Goal: Answer question/provide support: Share knowledge or assist other users

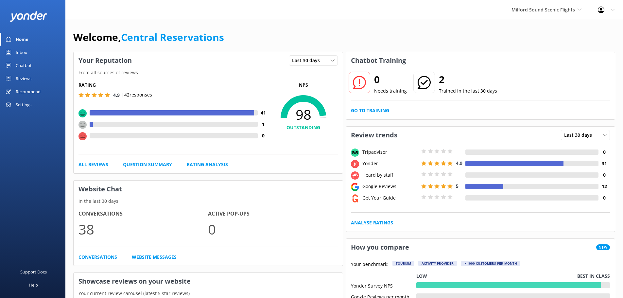
click at [31, 53] on link "Inbox" at bounding box center [32, 52] width 65 height 13
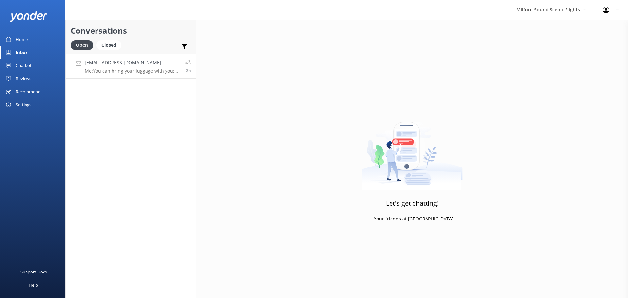
click at [126, 67] on div "irenemartin_85@hotmail.com Me: You can bring your luggage with you; we will sto…" at bounding box center [132, 66] width 95 height 14
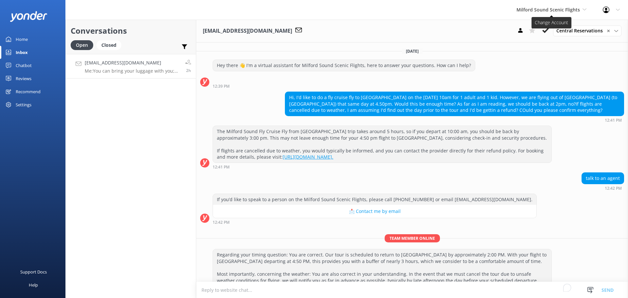
click at [560, 8] on span "Milford Sound Scenic Flights" at bounding box center [547, 10] width 63 height 6
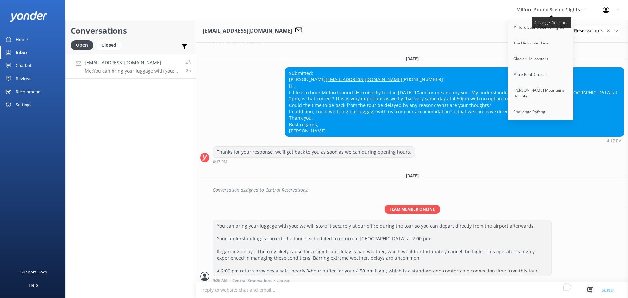
scroll to position [436, 0]
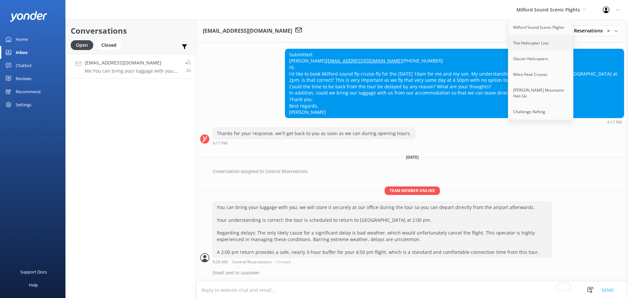
click at [534, 45] on link "The Helicopter Line" at bounding box center [540, 43] width 65 height 16
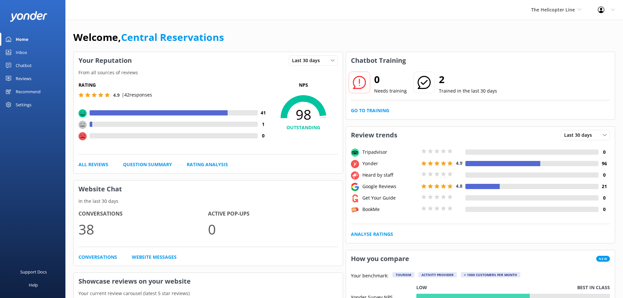
click at [27, 52] on div "Inbox" at bounding box center [21, 52] width 11 height 13
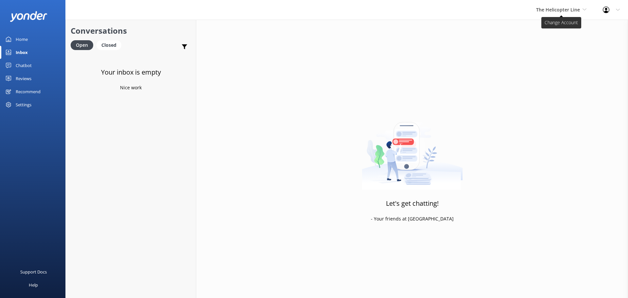
click at [546, 7] on span "The Helicopter Line" at bounding box center [558, 10] width 44 height 6
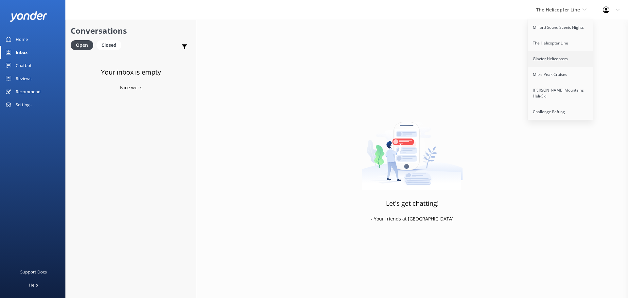
click at [544, 63] on link "Glacier Helicopters" at bounding box center [560, 59] width 65 height 16
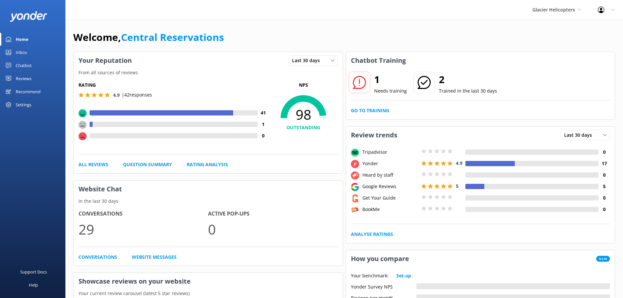
click at [27, 52] on link "Inbox" at bounding box center [32, 52] width 65 height 13
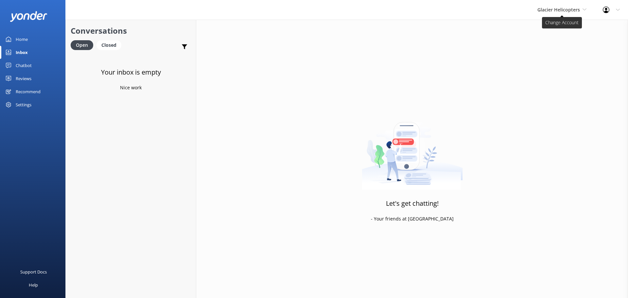
click at [571, 9] on span "Glacier Helicopters" at bounding box center [558, 10] width 43 height 6
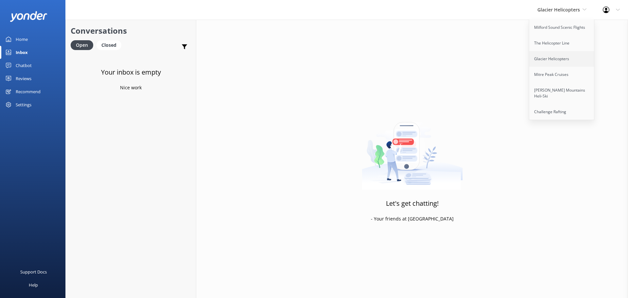
click at [567, 66] on link "Glacier Helicopters" at bounding box center [561, 59] width 65 height 16
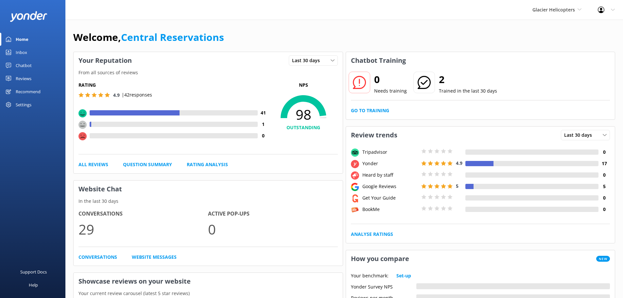
click at [570, 6] on div "Glacier Helicopters Milford Sound Scenic Flights The Helicopter Line Glacier He…" at bounding box center [556, 10] width 65 height 20
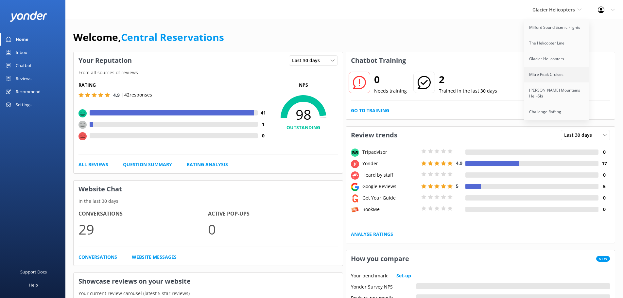
click at [555, 76] on link "Mitre Peak Cruises" at bounding box center [556, 75] width 65 height 16
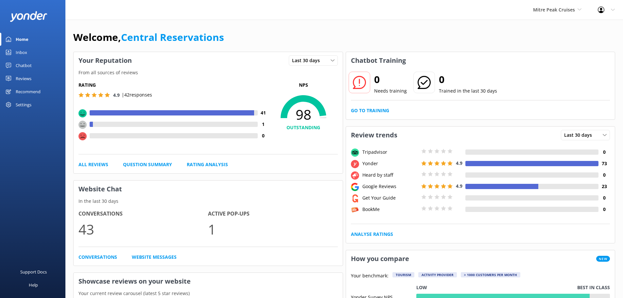
click at [27, 53] on link "Inbox" at bounding box center [32, 52] width 65 height 13
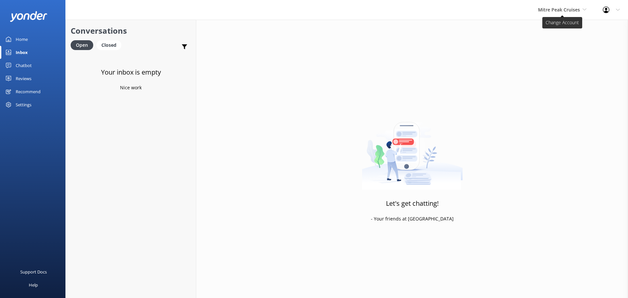
click at [548, 10] on span "Mitre Peak Cruises" at bounding box center [559, 10] width 42 height 6
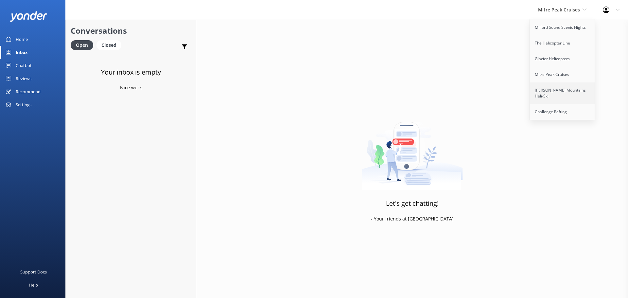
click at [555, 90] on link "[PERSON_NAME] Mountains Heli-Ski" at bounding box center [562, 93] width 65 height 22
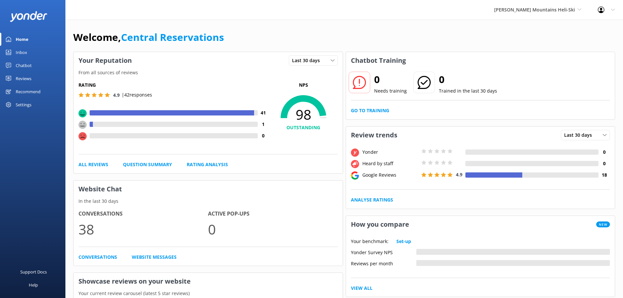
click at [24, 50] on div "Inbox" at bounding box center [21, 52] width 11 height 13
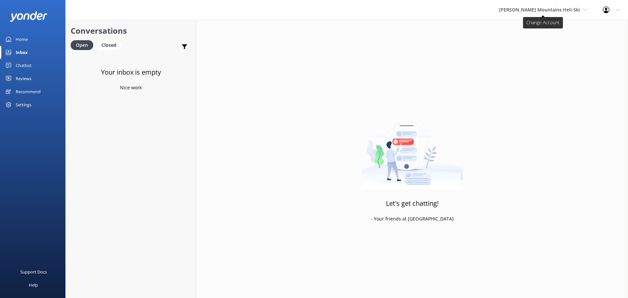
click at [556, 10] on span "[PERSON_NAME] Mountains Heli-Ski" at bounding box center [539, 10] width 81 height 6
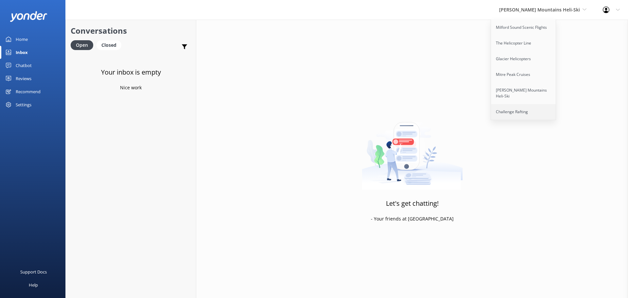
click at [539, 104] on link "Challenge Rafting" at bounding box center [523, 112] width 65 height 16
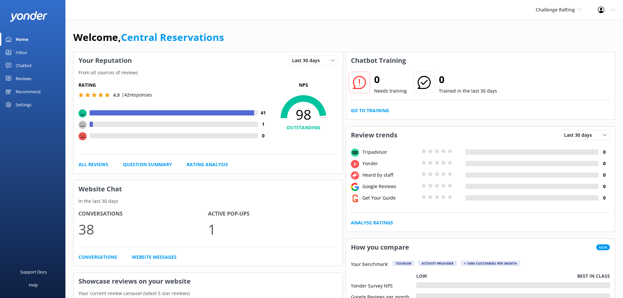
click at [34, 49] on link "Inbox" at bounding box center [32, 52] width 65 height 13
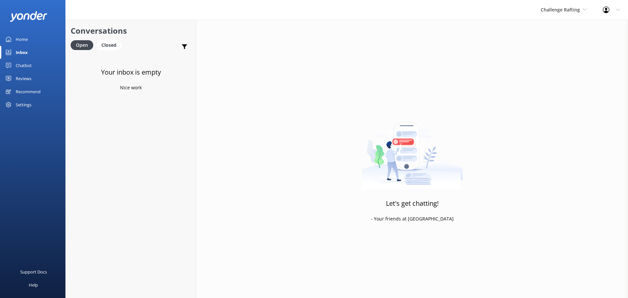
click at [122, 158] on div "Your inbox is empty Nice work" at bounding box center [131, 203] width 130 height 298
drag, startPoint x: 47, startPoint y: 175, endPoint x: 59, endPoint y: 179, distance: 12.4
click at [50, 176] on div "Support Docs Help" at bounding box center [32, 223] width 65 height 149
click at [28, 46] on link "Inbox" at bounding box center [32, 52] width 65 height 13
click at [23, 56] on div "Inbox" at bounding box center [22, 52] width 12 height 13
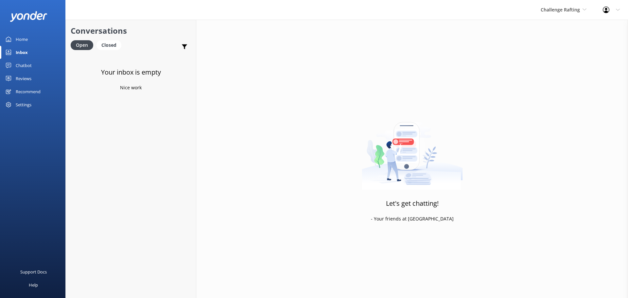
drag, startPoint x: 138, startPoint y: 186, endPoint x: 86, endPoint y: 174, distance: 53.2
click at [138, 184] on div "Your inbox is empty Nice work" at bounding box center [131, 203] width 130 height 298
drag, startPoint x: 156, startPoint y: 164, endPoint x: 153, endPoint y: 160, distance: 5.4
click at [156, 164] on div "Your inbox is empty Nice work" at bounding box center [131, 203] width 130 height 298
click at [564, 7] on span "Challenge Rafting" at bounding box center [559, 10] width 39 height 6
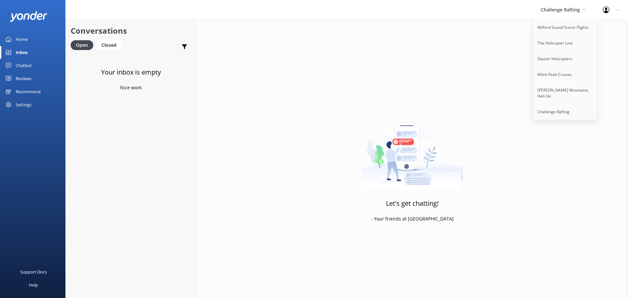
click at [130, 220] on div "Your inbox is empty Nice work" at bounding box center [131, 203] width 130 height 298
click at [114, 185] on div "Your inbox is empty Nice work" at bounding box center [131, 203] width 130 height 298
drag, startPoint x: 22, startPoint y: 52, endPoint x: 30, endPoint y: 51, distance: 8.2
click at [22, 52] on div "Inbox" at bounding box center [22, 52] width 12 height 13
click at [573, 31] on link "Milford Sound Scenic Flights" at bounding box center [564, 28] width 65 height 16
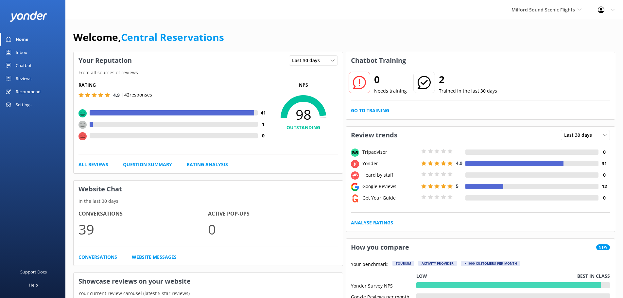
click at [27, 49] on div "Inbox" at bounding box center [21, 52] width 11 height 13
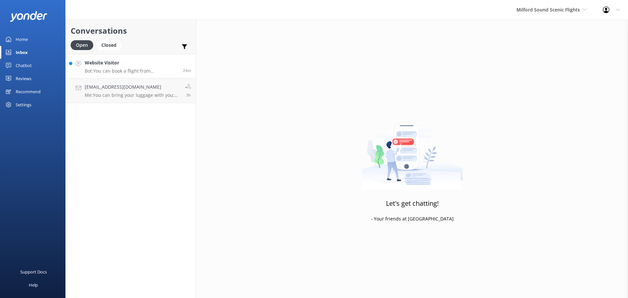
click at [143, 59] on h4 "Website Visitor" at bounding box center [131, 62] width 93 height 7
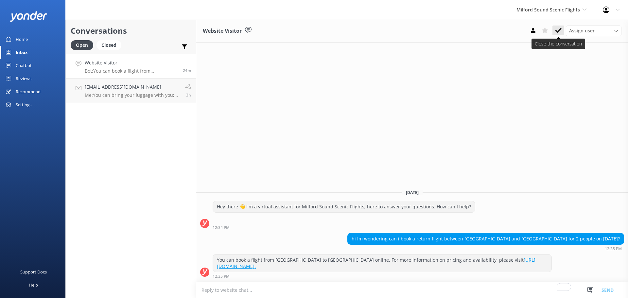
click at [560, 33] on icon at bounding box center [558, 30] width 7 height 7
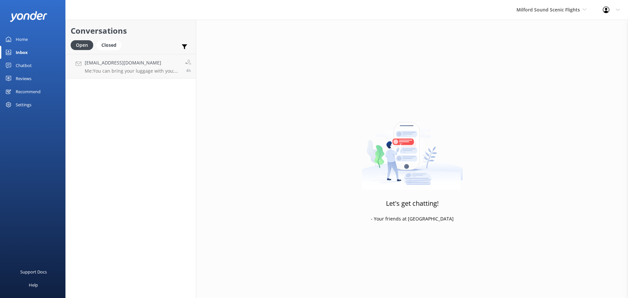
drag, startPoint x: 140, startPoint y: 158, endPoint x: 136, endPoint y: 147, distance: 12.0
click at [139, 158] on div "Conversations Open Closed Important Assigned to me Unassigned irenemartin_85@ho…" at bounding box center [130, 159] width 131 height 278
click at [22, 52] on div "Inbox" at bounding box center [22, 52] width 12 height 13
drag, startPoint x: 535, startPoint y: 11, endPoint x: 533, endPoint y: 15, distance: 4.7
click at [536, 10] on span "Milford Sound Scenic Flights" at bounding box center [547, 10] width 63 height 6
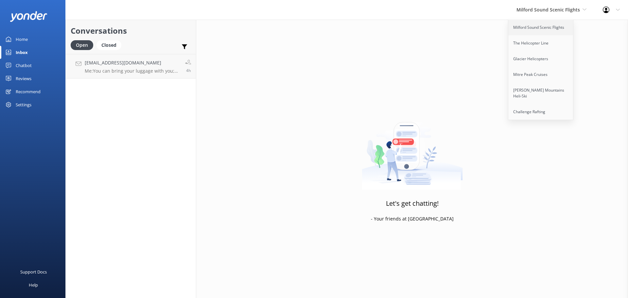
click at [530, 23] on link "Milford Sound Scenic Flights" at bounding box center [540, 28] width 65 height 16
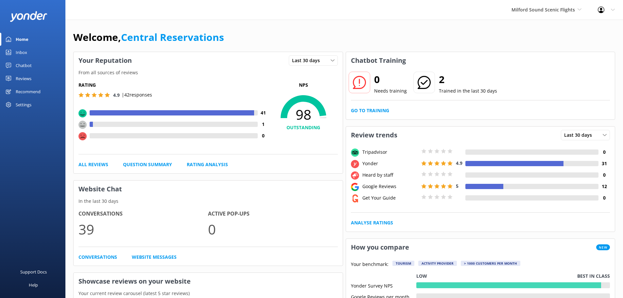
click at [380, 9] on div "Milford Sound Scenic Flights Milford Sound Scenic Flights The Helicopter Line G…" at bounding box center [311, 10] width 623 height 20
click at [553, 7] on span "Milford Sound Scenic Flights" at bounding box center [542, 10] width 63 height 6
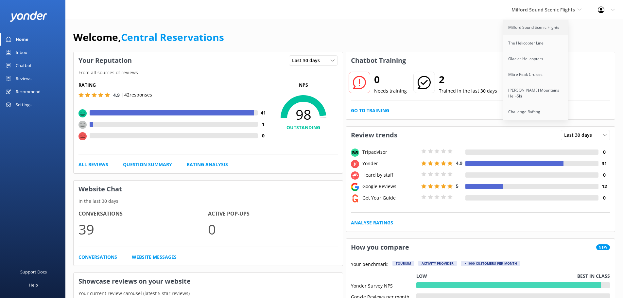
click at [539, 27] on link "Milford Sound Scenic Flights" at bounding box center [535, 28] width 65 height 16
